Goal: Task Accomplishment & Management: Manage account settings

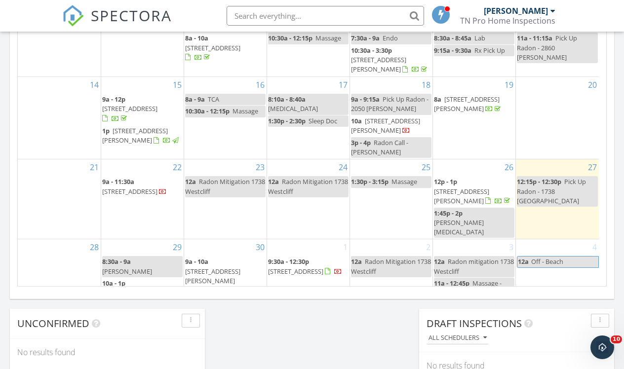
scroll to position [17, 0]
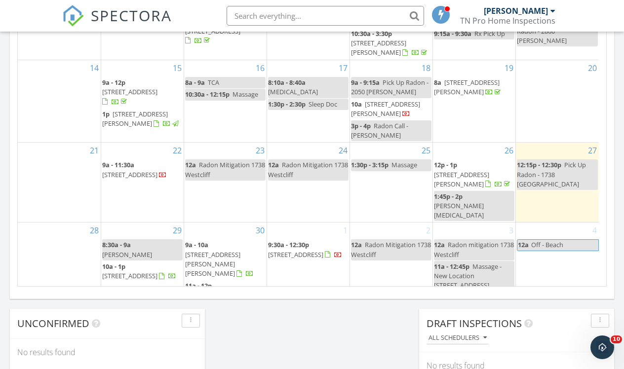
click at [123, 293] on span "[STREET_ADDRESS][PERSON_NAME]" at bounding box center [129, 302] width 55 height 18
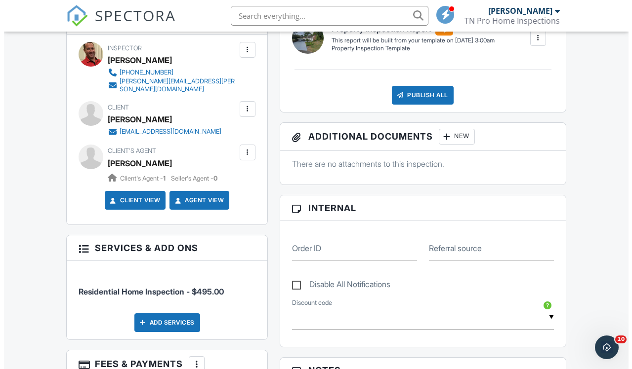
scroll to position [314, 0]
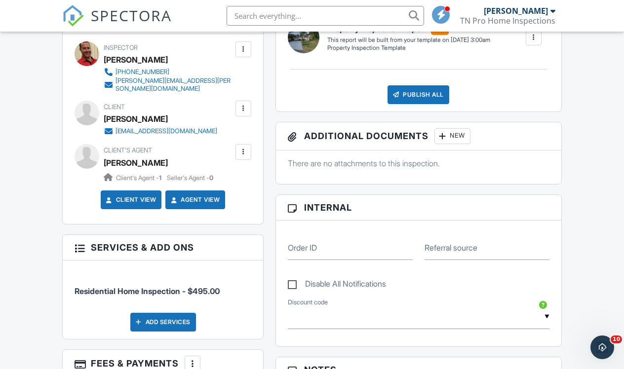
click at [245, 152] on div at bounding box center [244, 152] width 10 height 10
click at [222, 182] on li "Edit" at bounding box center [220, 182] width 50 height 25
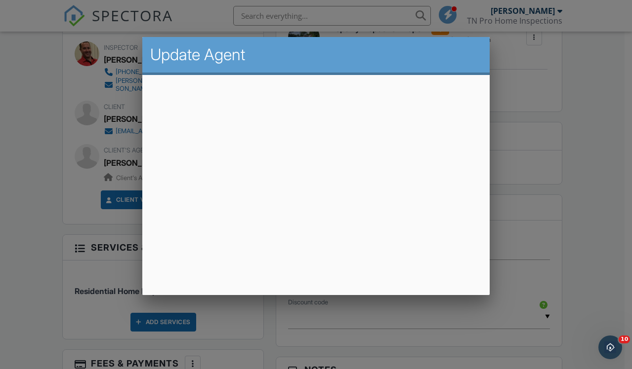
click at [74, 200] on div at bounding box center [316, 182] width 632 height 462
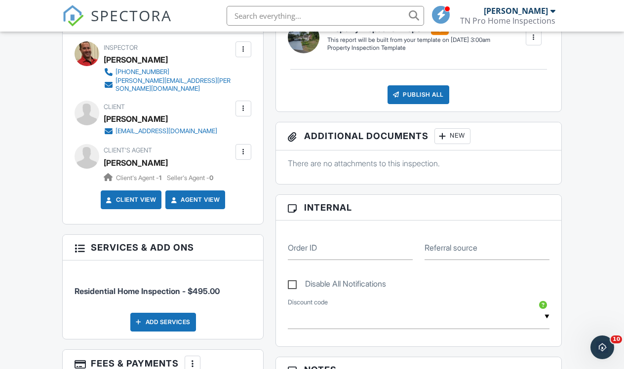
click at [243, 150] on div at bounding box center [244, 152] width 10 height 10
click at [221, 205] on li "Remove" at bounding box center [220, 207] width 50 height 25
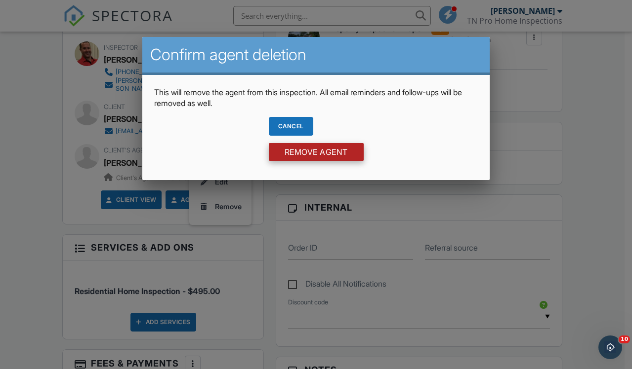
click at [288, 151] on input "Remove Agent" at bounding box center [316, 152] width 95 height 18
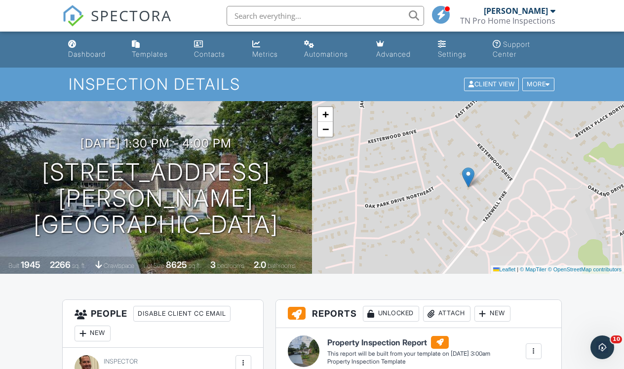
click at [30, 9] on nav "SPECTORA George Haas TN Pro Home Inspections Role: Inspector Change Role Dashbo…" at bounding box center [312, 16] width 624 height 32
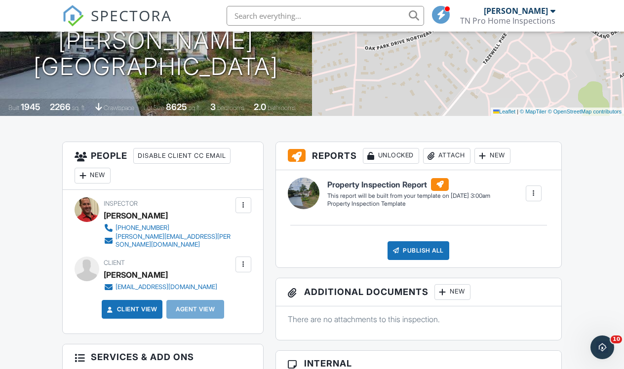
scroll to position [178, 0]
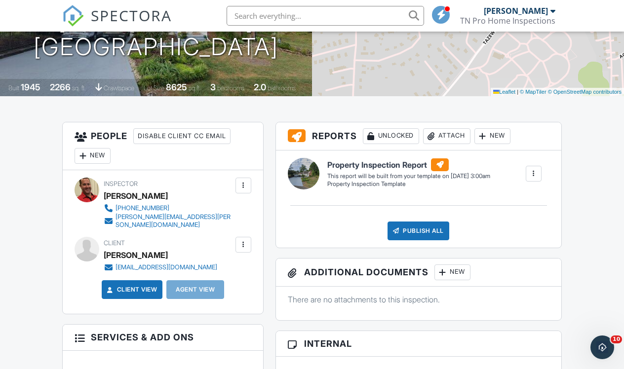
click at [70, 13] on img at bounding box center [73, 16] width 22 height 22
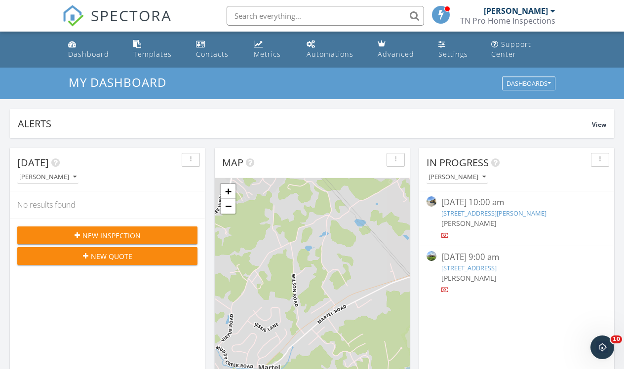
click at [474, 271] on link "1738 Westcliff Dr, Maryville, TN 37803" at bounding box center [469, 268] width 55 height 9
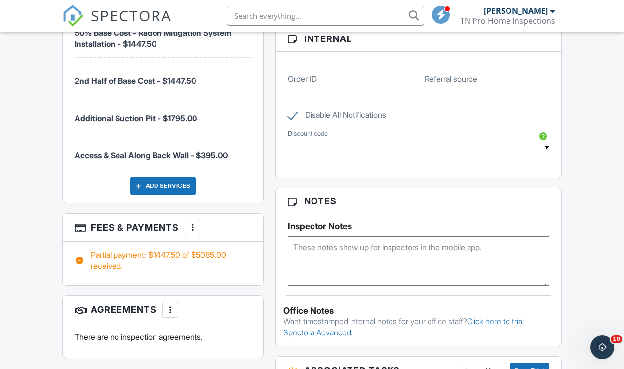
scroll to position [637, 0]
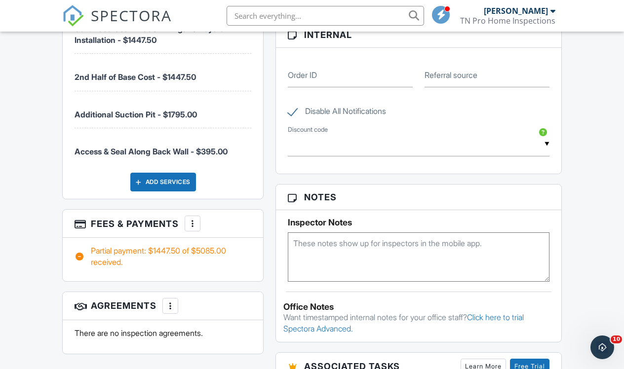
click at [37, 104] on div "Dashboard Templates Contacts Metrics Automations Advanced Settings Support Cent…" at bounding box center [312, 121] width 624 height 1455
click at [43, 255] on div "Dashboard Templates Contacts Metrics Automations Advanced Settings Support Cent…" at bounding box center [312, 121] width 624 height 1455
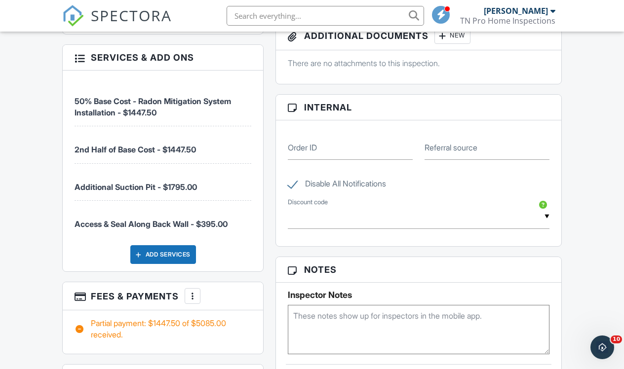
scroll to position [558, 0]
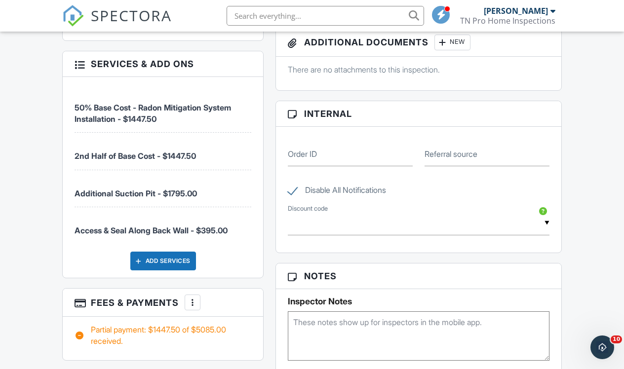
click at [39, 242] on div "Dashboard Templates Contacts Metrics Automations Advanced Settings Support Cent…" at bounding box center [312, 201] width 624 height 1455
click at [32, 243] on div "Dashboard Templates Contacts Metrics Automations Advanced Settings Support Cent…" at bounding box center [312, 201] width 624 height 1455
click at [30, 243] on div "Dashboard Templates Contacts Metrics Automations Advanced Settings Support Cent…" at bounding box center [312, 201] width 624 height 1455
click at [28, 248] on div "Dashboard Templates Contacts Metrics Automations Advanced Settings Support Cent…" at bounding box center [312, 201] width 624 height 1455
click at [31, 172] on div "Dashboard Templates Contacts Metrics Automations Advanced Settings Support Cent…" at bounding box center [312, 201] width 624 height 1455
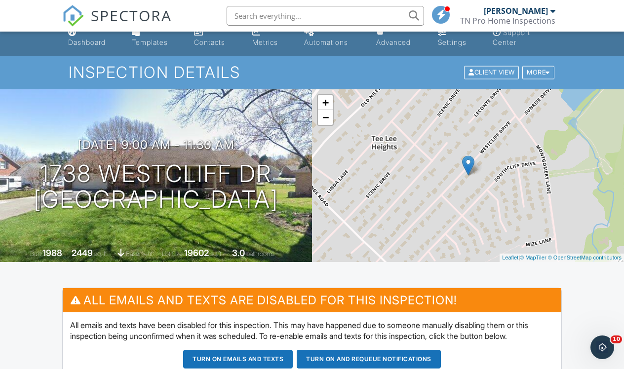
scroll to position [0, 0]
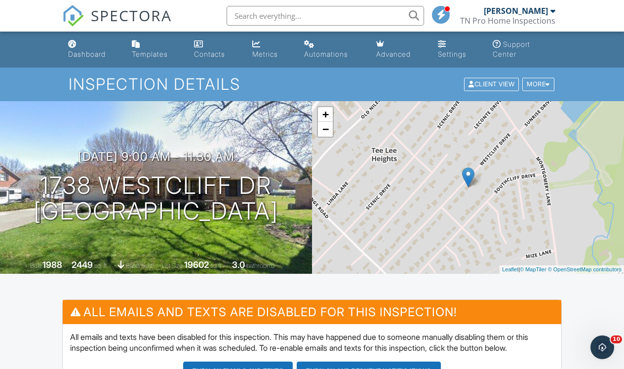
click at [71, 13] on img at bounding box center [73, 16] width 22 height 22
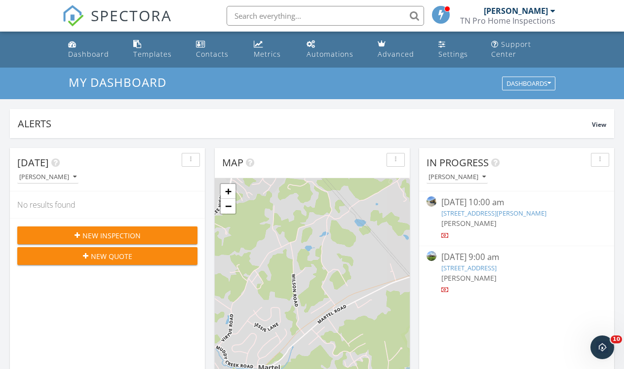
click at [76, 10] on img at bounding box center [73, 16] width 22 height 22
click at [32, 15] on nav "SPECTORA [PERSON_NAME] TN Pro Home Inspections Role: Inspector Change Role Dash…" at bounding box center [312, 16] width 624 height 32
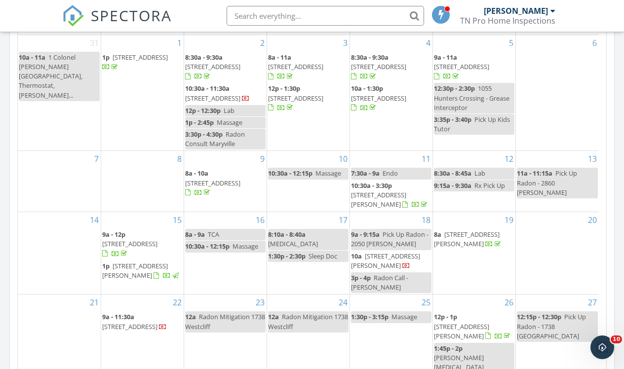
scroll to position [474, 0]
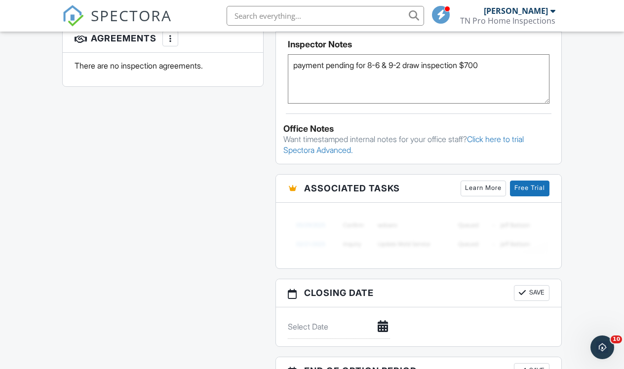
scroll to position [770, 0]
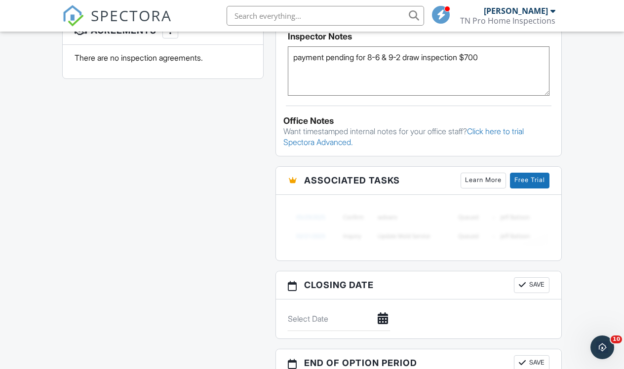
click at [503, 54] on textarea "payment pending for 8-6 & 9-2 draw inspection $700" at bounding box center [419, 70] width 262 height 49
type textarea "p"
click at [270, 63] on div "Reports Locked Attach New There are no reports associated with this inspection.…" at bounding box center [419, 31] width 298 height 791
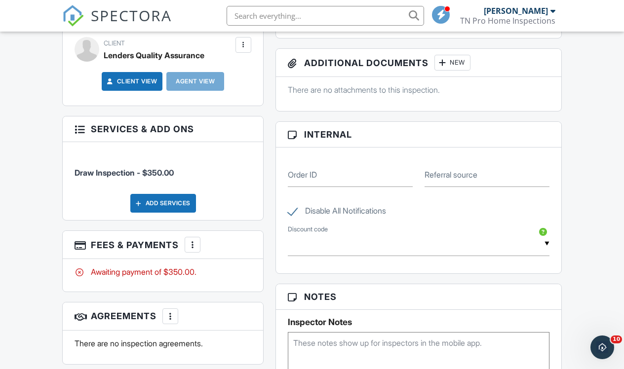
scroll to position [454, 0]
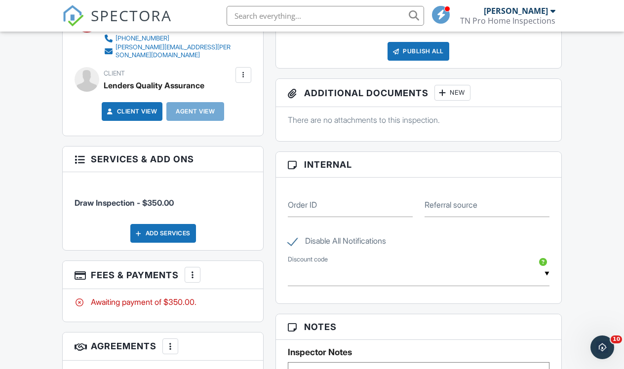
click at [192, 287] on h3 "Fees & Payments More Edit Fees & Payments Add Services View Invoice Paid In Full" at bounding box center [163, 275] width 200 height 28
click at [192, 281] on div "More" at bounding box center [193, 275] width 16 height 16
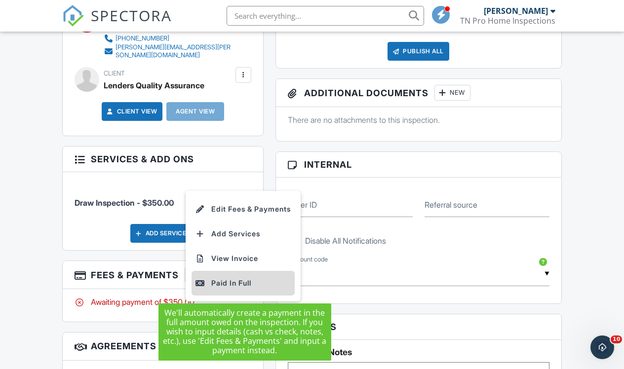
click at [222, 281] on div "Paid In Full" at bounding box center [243, 284] width 95 height 12
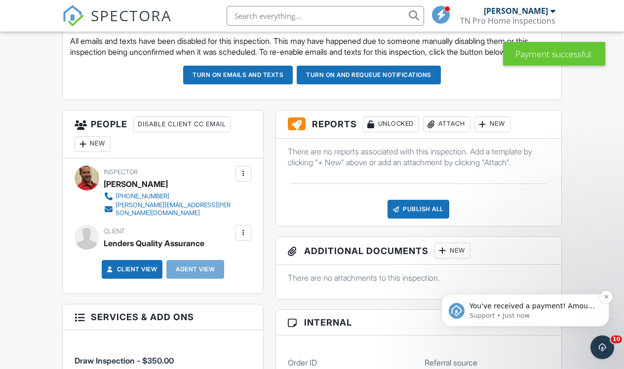
click at [524, 307] on span "You've received a payment! Amount $350.00 Fee $0.00 Net $350.00 Transaction # I…" at bounding box center [532, 321] width 125 height 38
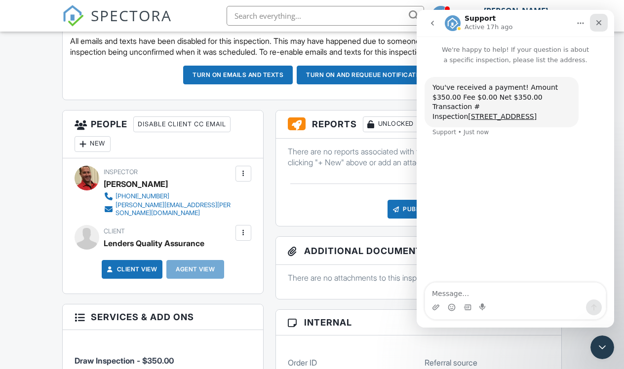
click at [601, 20] on icon "Close" at bounding box center [599, 22] width 5 height 5
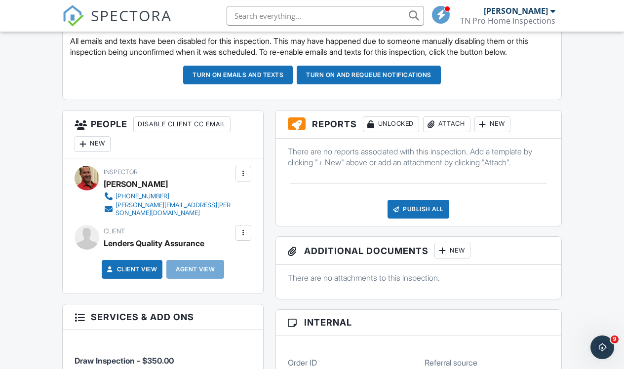
click at [74, 11] on img at bounding box center [73, 16] width 22 height 22
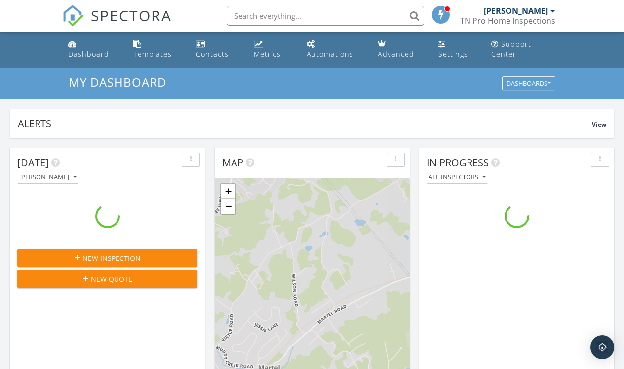
scroll to position [914, 640]
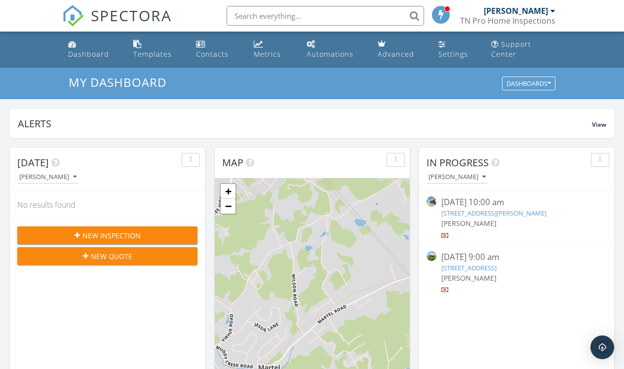
click at [31, 15] on nav "SPECTORA George Haas TN Pro Home Inspections Role: Inspector Change Role Dashbo…" at bounding box center [312, 16] width 624 height 32
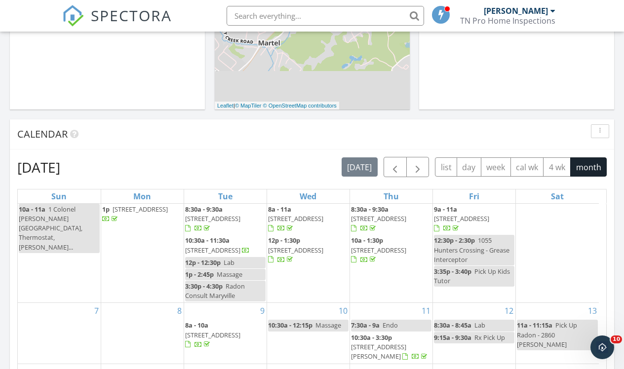
scroll to position [327, 0]
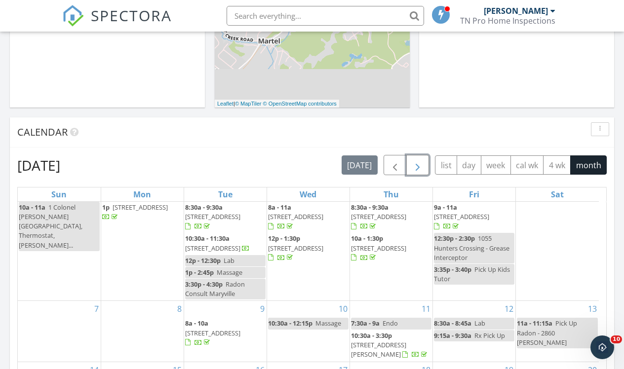
click at [422, 166] on span "button" at bounding box center [418, 166] width 12 height 12
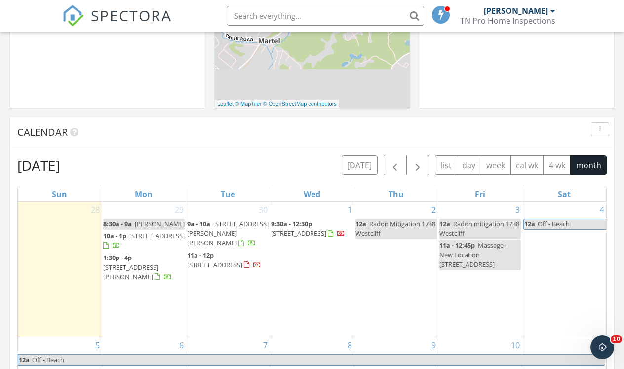
click at [359, 125] on div "Calendar" at bounding box center [304, 132] width 575 height 15
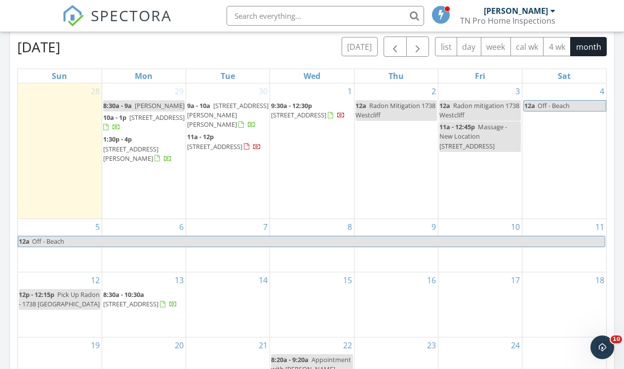
scroll to position [465, 0]
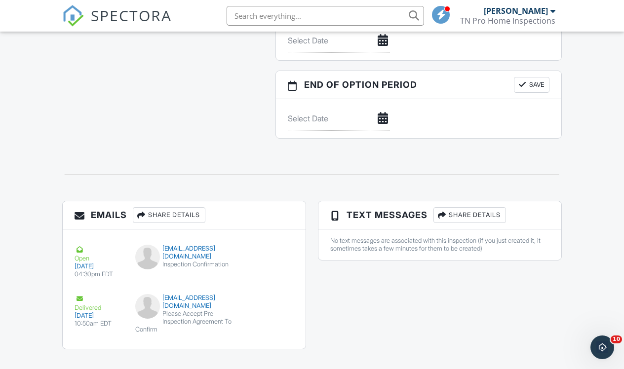
scroll to position [961, 0]
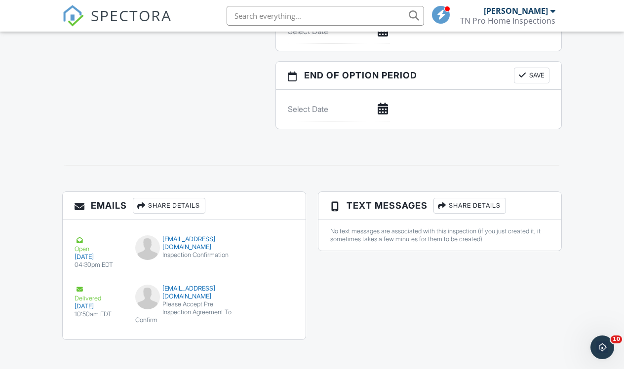
click at [75, 21] on img at bounding box center [73, 16] width 22 height 22
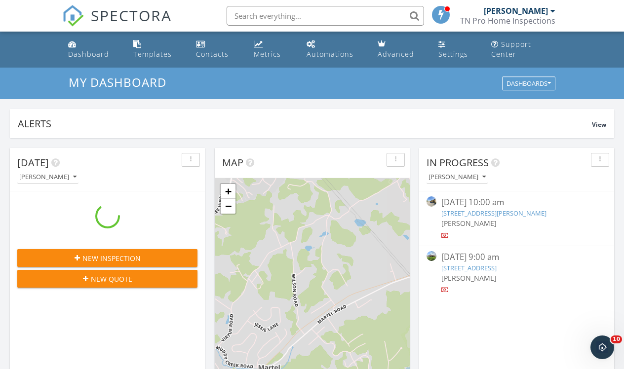
scroll to position [914, 640]
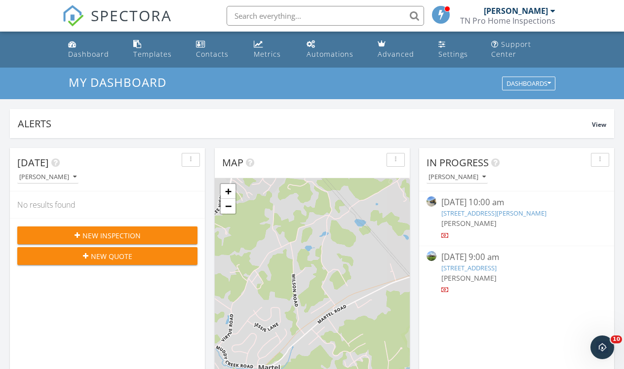
click at [31, 11] on nav "SPECTORA [PERSON_NAME] TN Pro Home Inspections Role: Inspector Change Role Dash…" at bounding box center [312, 16] width 624 height 32
